Goal: Task Accomplishment & Management: Manage account settings

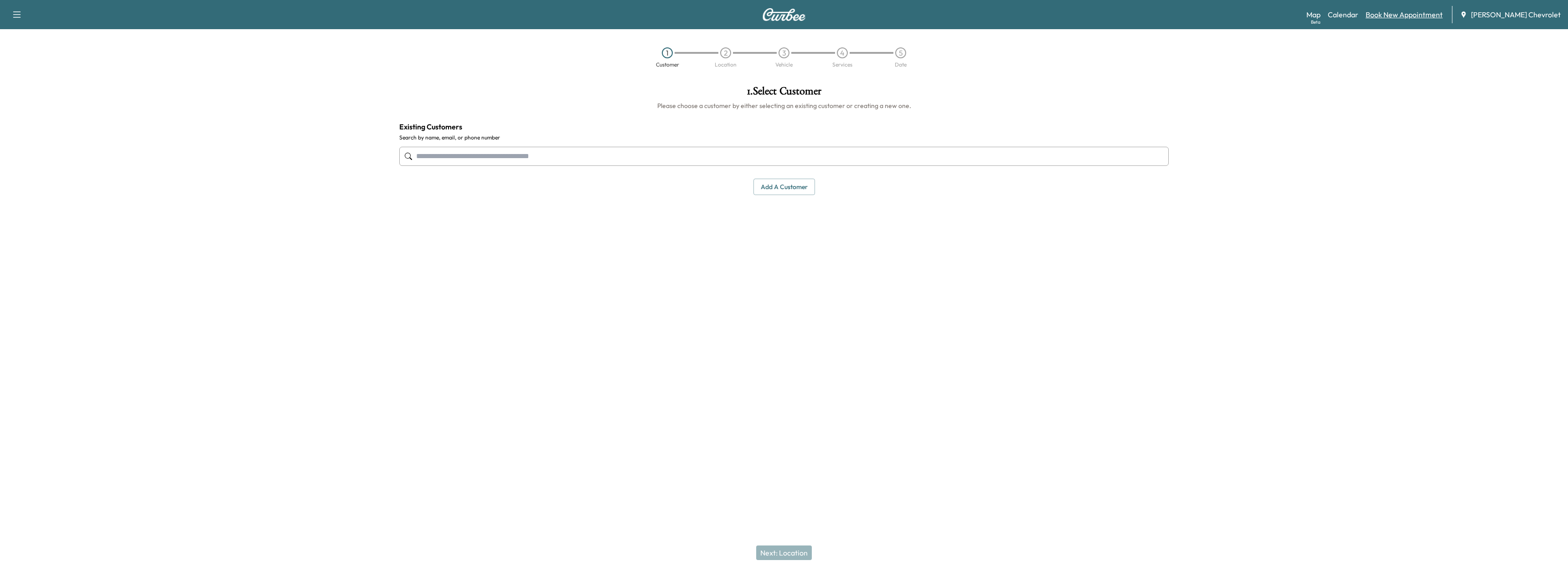
click at [1391, 18] on link "Book New Appointment" at bounding box center [1404, 15] width 77 height 11
click at [1357, 21] on div "Map Beta Calendar Book New Appointment [PERSON_NAME] Chevrolet" at bounding box center [1433, 15] width 254 height 17
click at [1359, 17] on link "Calendar" at bounding box center [1343, 15] width 30 height 11
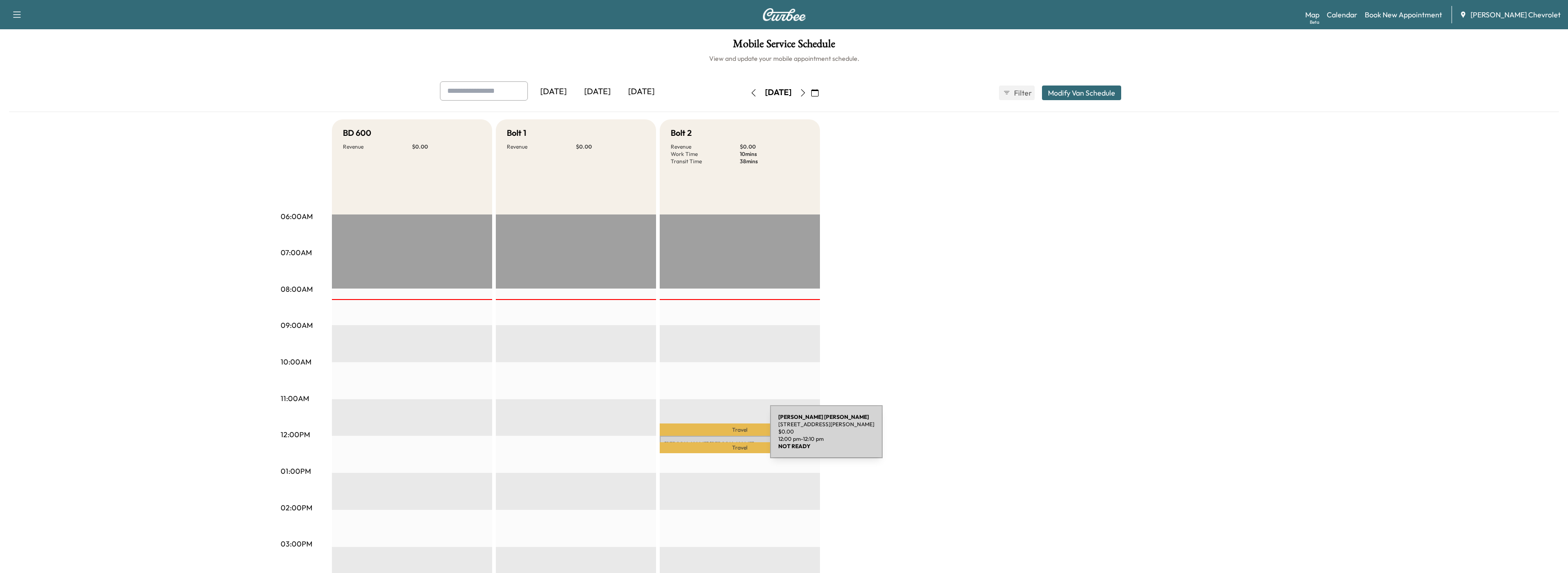
click at [701, 437] on div "[PERSON_NAME] [STREET_ADDRESS][PERSON_NAME] $ 0.00 12:00 pm - 12:10 pm" at bounding box center [740, 440] width 160 height 9
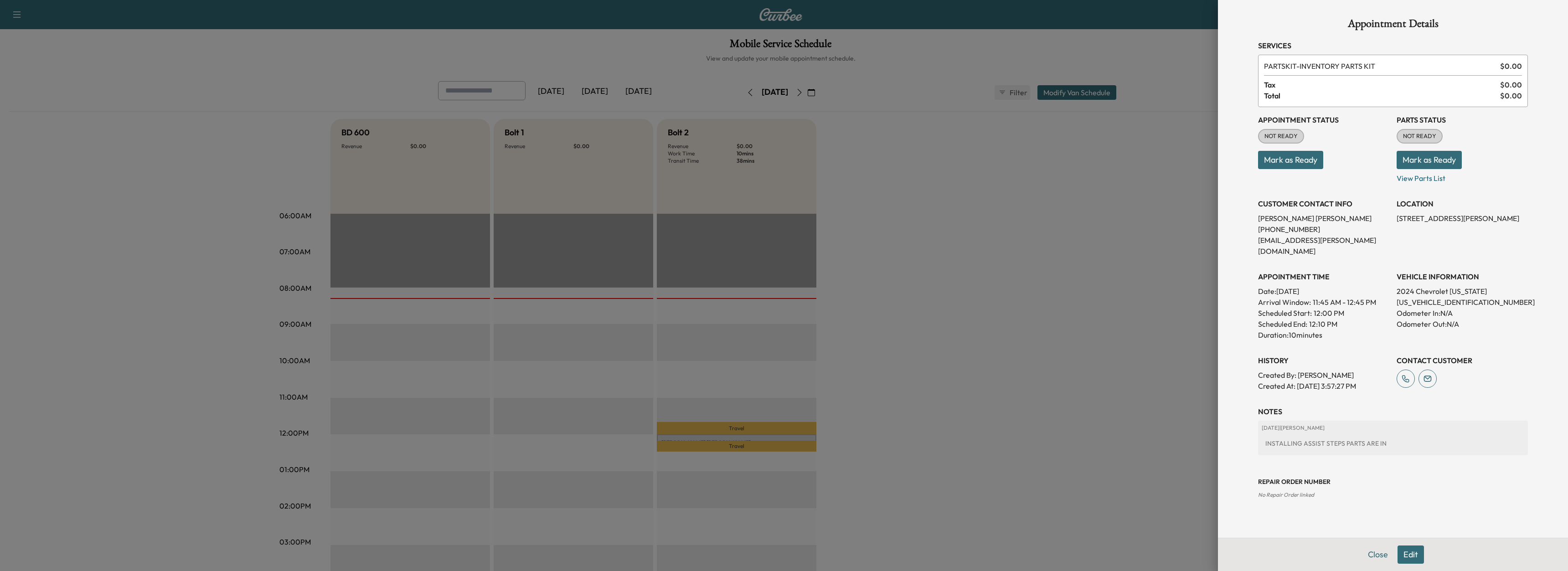
click at [1428, 296] on p "[US_VEHICLE_IDENTIFICATION_NUMBER]" at bounding box center [1462, 302] width 131 height 11
copy p "[US_VEHICLE_IDENTIFICATION_NUMBER]"
click at [954, 183] on div at bounding box center [784, 286] width 1568 height 571
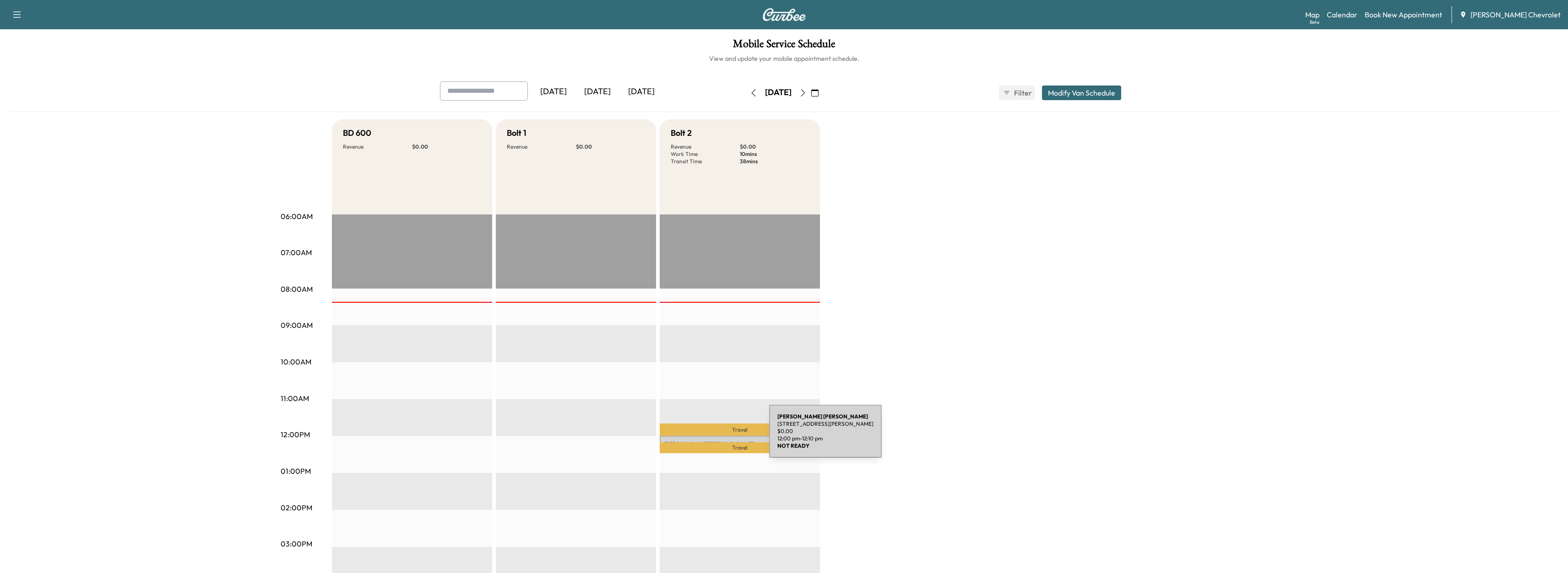
click at [701, 436] on div "[PERSON_NAME] [STREET_ADDRESS][PERSON_NAME] $ 0.00 12:00 pm - 12:10 pm" at bounding box center [740, 440] width 160 height 9
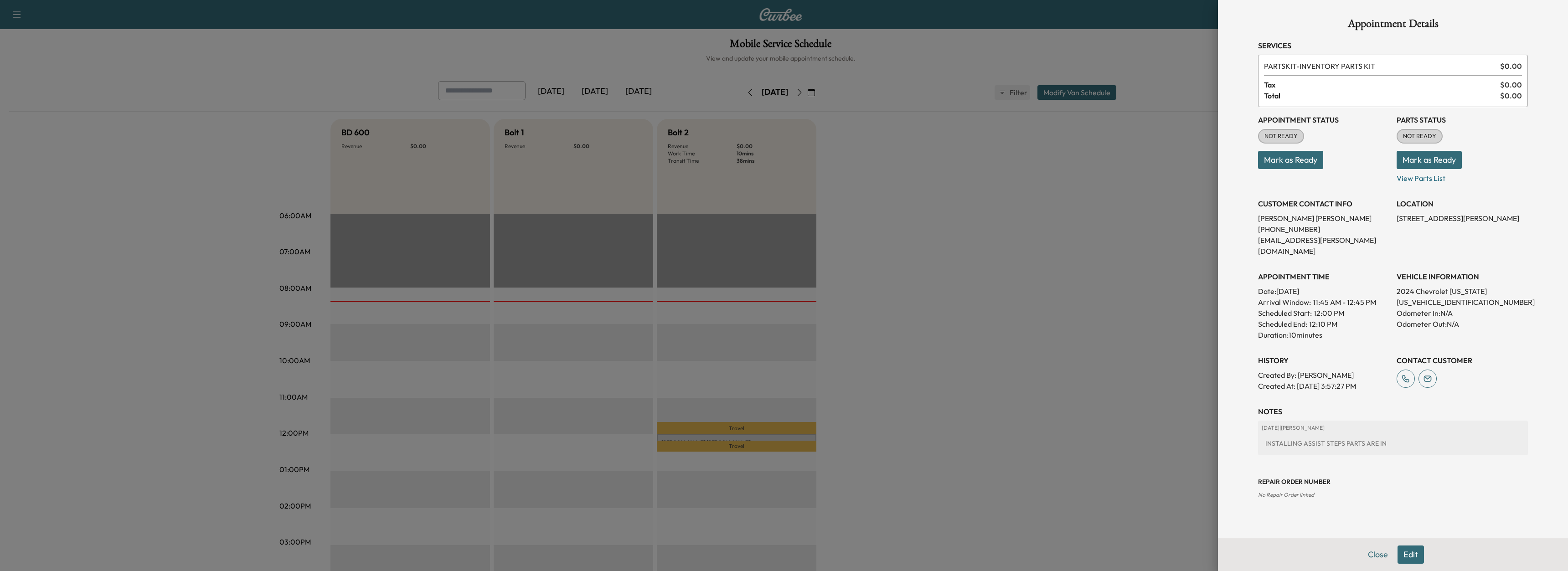
drag, startPoint x: 1412, startPoint y: 234, endPoint x: 1372, endPoint y: 209, distance: 47.2
click at [1372, 209] on div "Appointment Status NOT READY Mark as Ready Parts Status NOT READY Mark as Ready…" at bounding box center [1393, 249] width 270 height 284
click at [1356, 223] on p "[PERSON_NAME]" at bounding box center [1324, 219] width 131 height 11
click at [172, 244] on div at bounding box center [784, 286] width 1568 height 571
